Goal: Navigation & Orientation: Find specific page/section

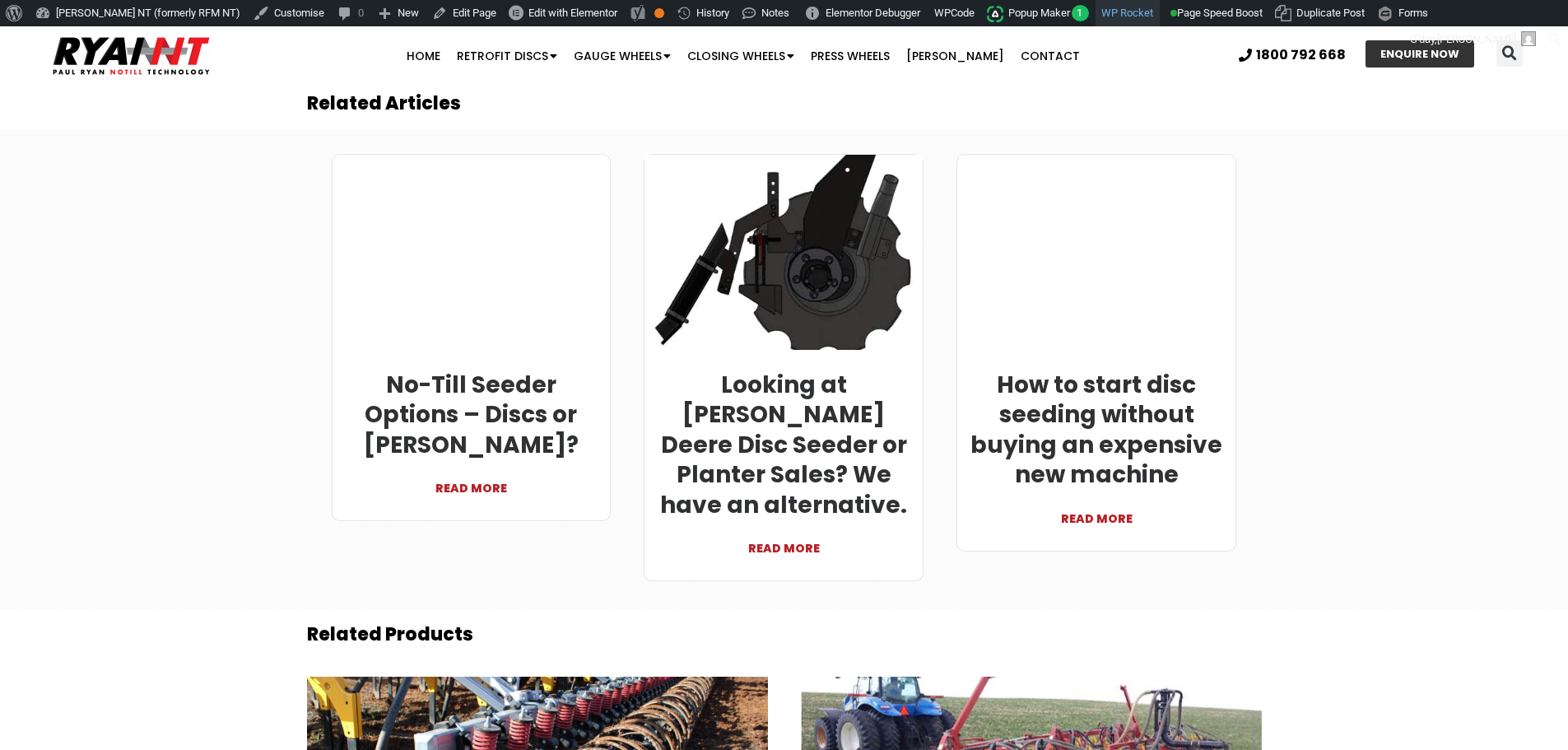
scroll to position [5188, 0]
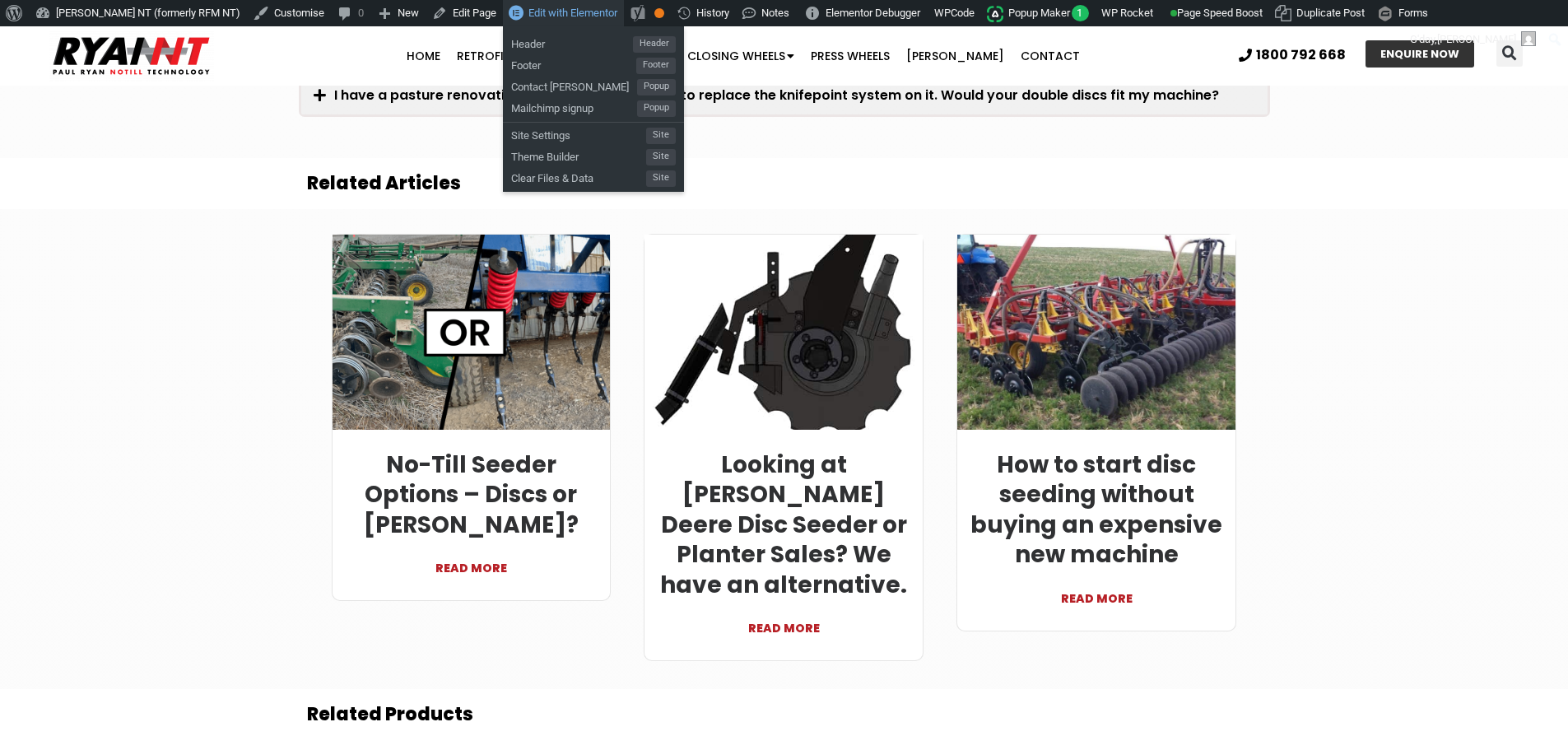
click at [528, 16] on span "Edit with Elementor" at bounding box center [572, 13] width 89 height 12
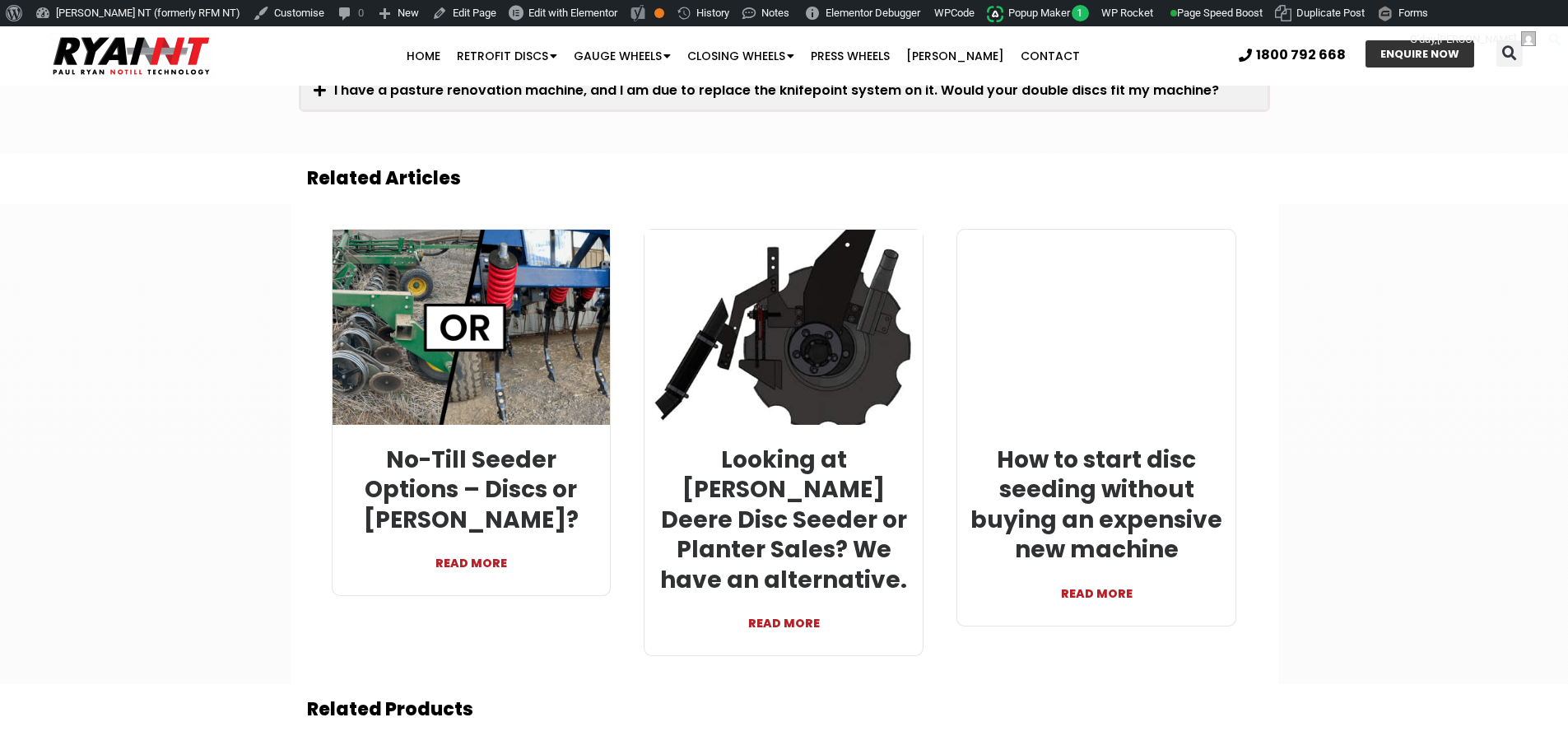
scroll to position [4977, 0]
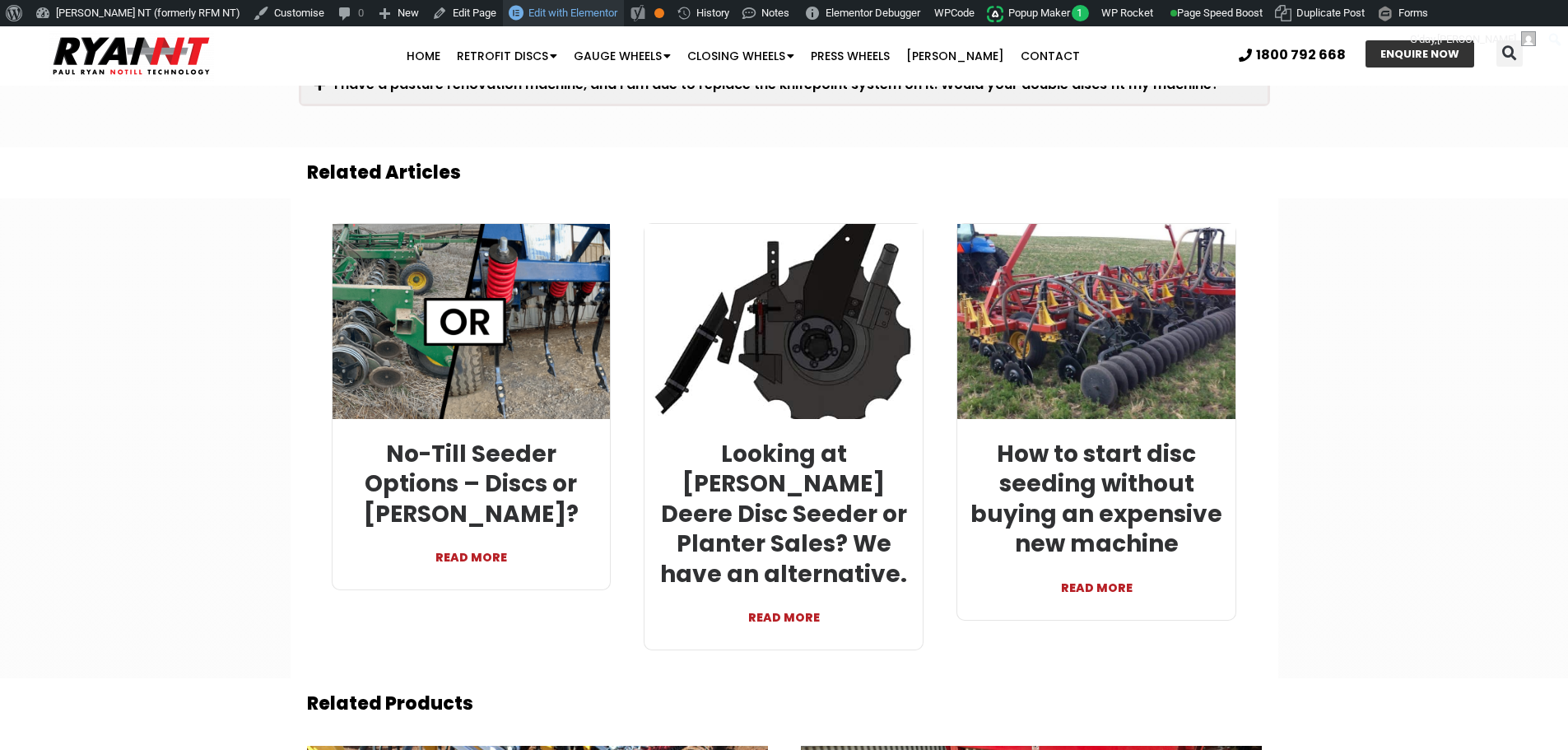
click at [528, 13] on span "Edit with Elementor" at bounding box center [572, 13] width 89 height 12
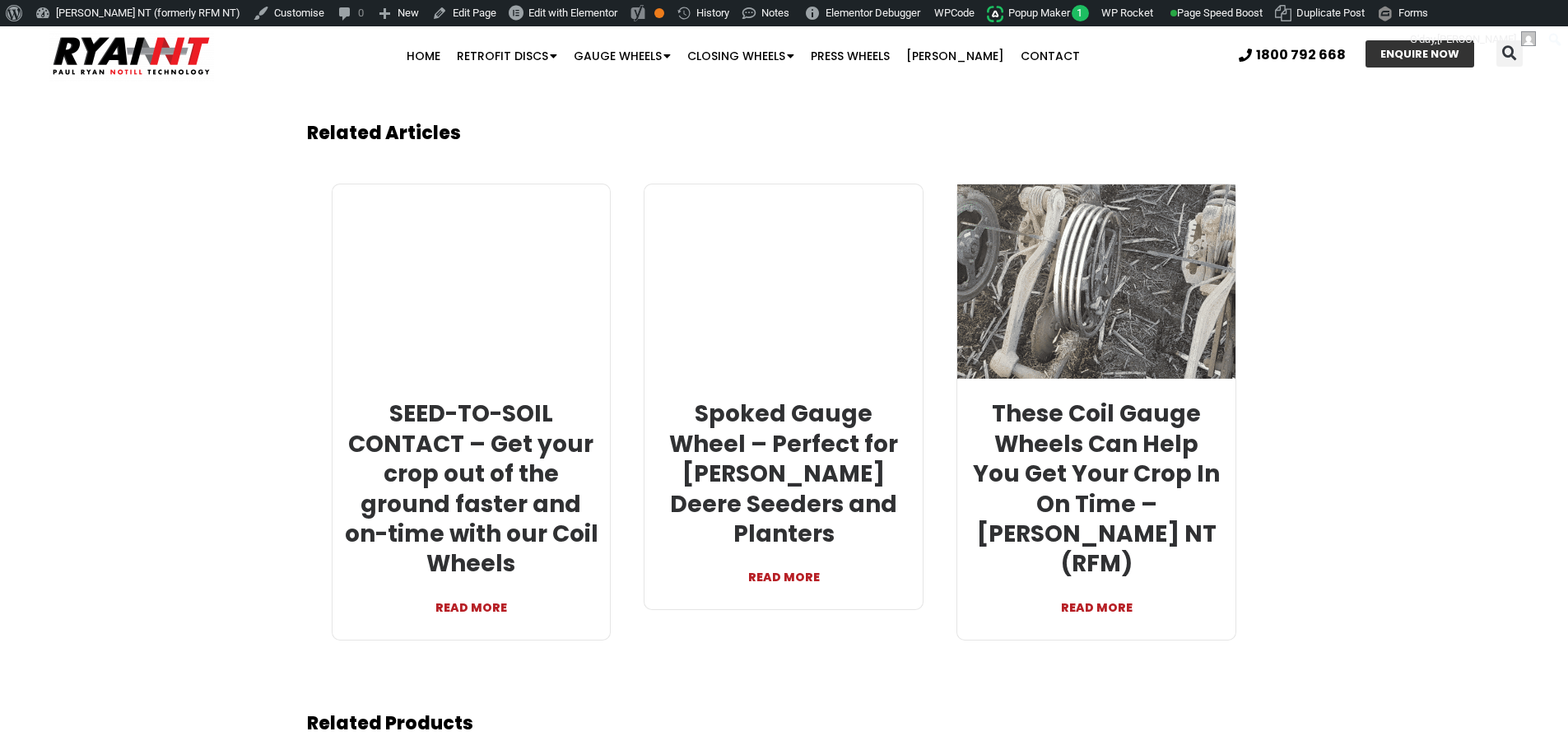
scroll to position [3871, 0]
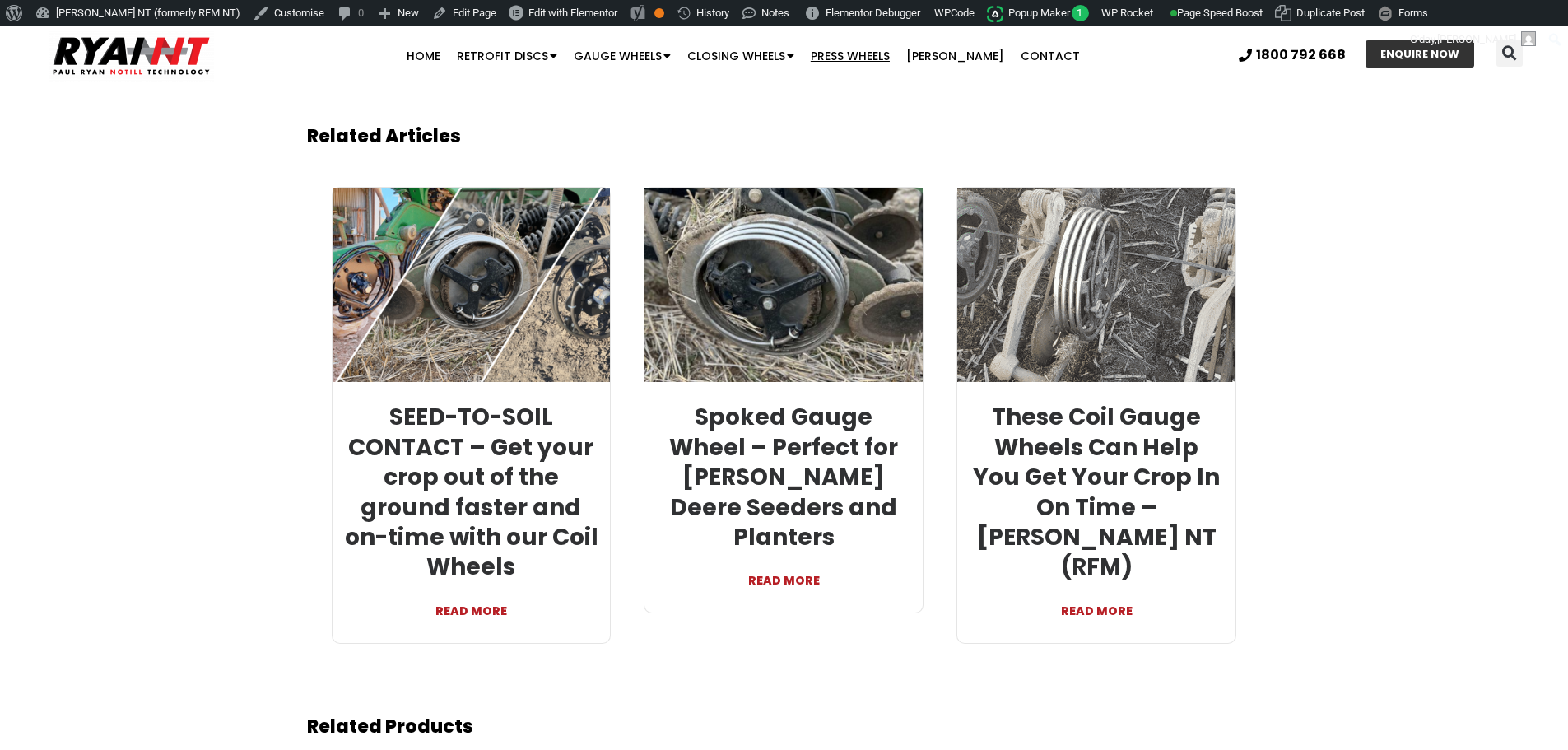
click at [861, 56] on link "Press Wheels" at bounding box center [850, 56] width 96 height 33
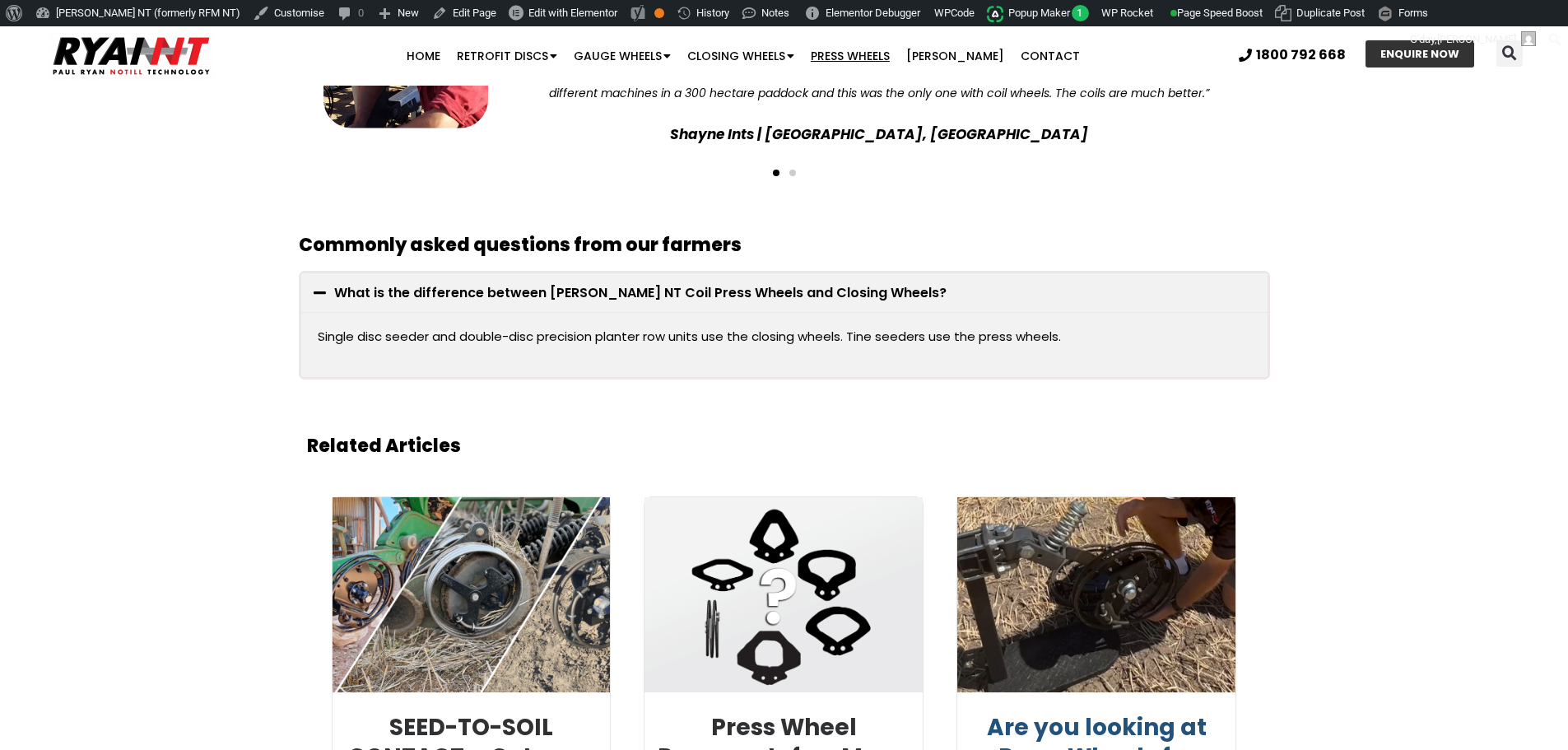
scroll to position [3706, 0]
